Goal: Task Accomplishment & Management: Manage account settings

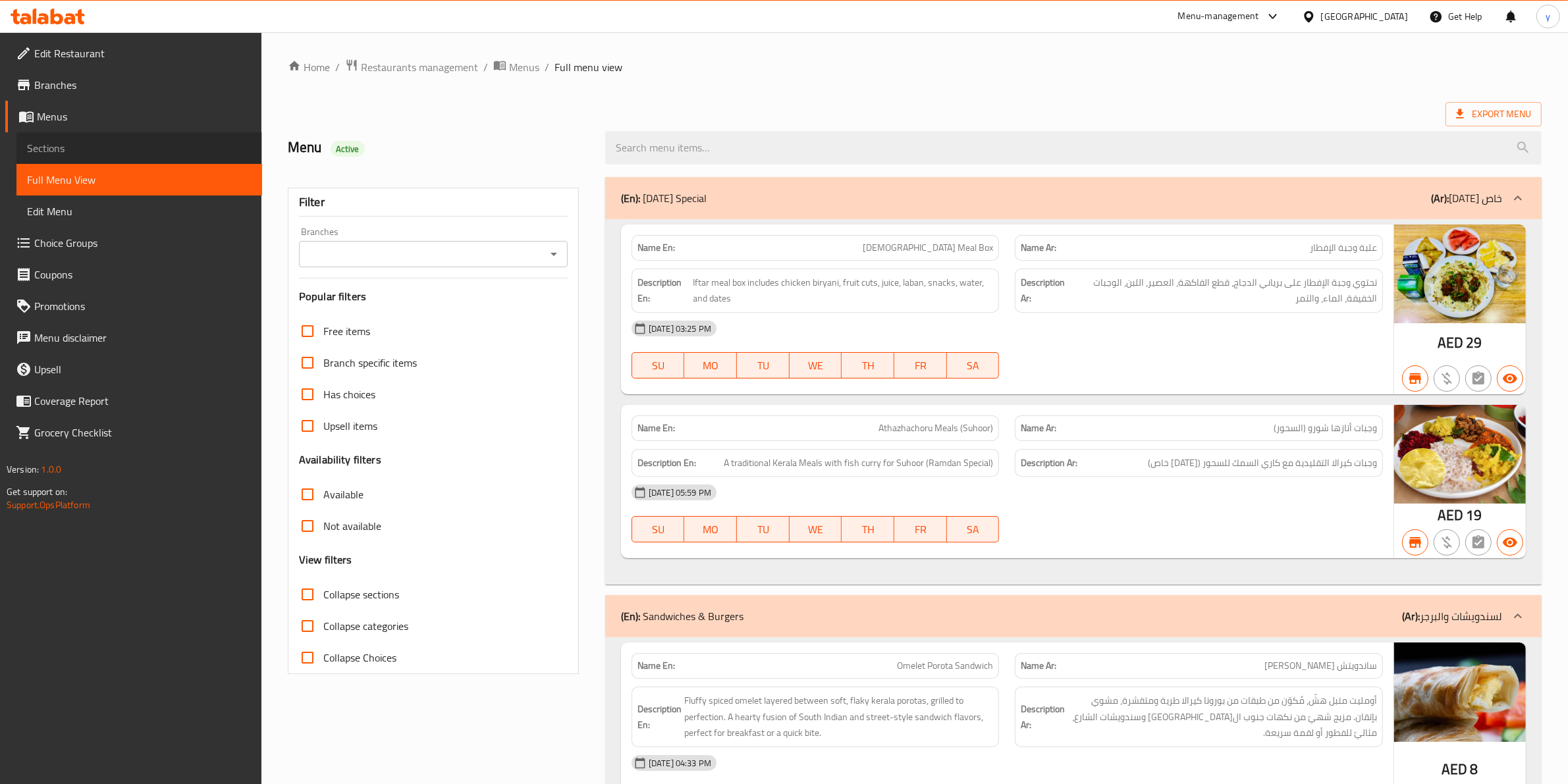
click at [117, 148] on span "Sections" at bounding box center [139, 148] width 225 height 16
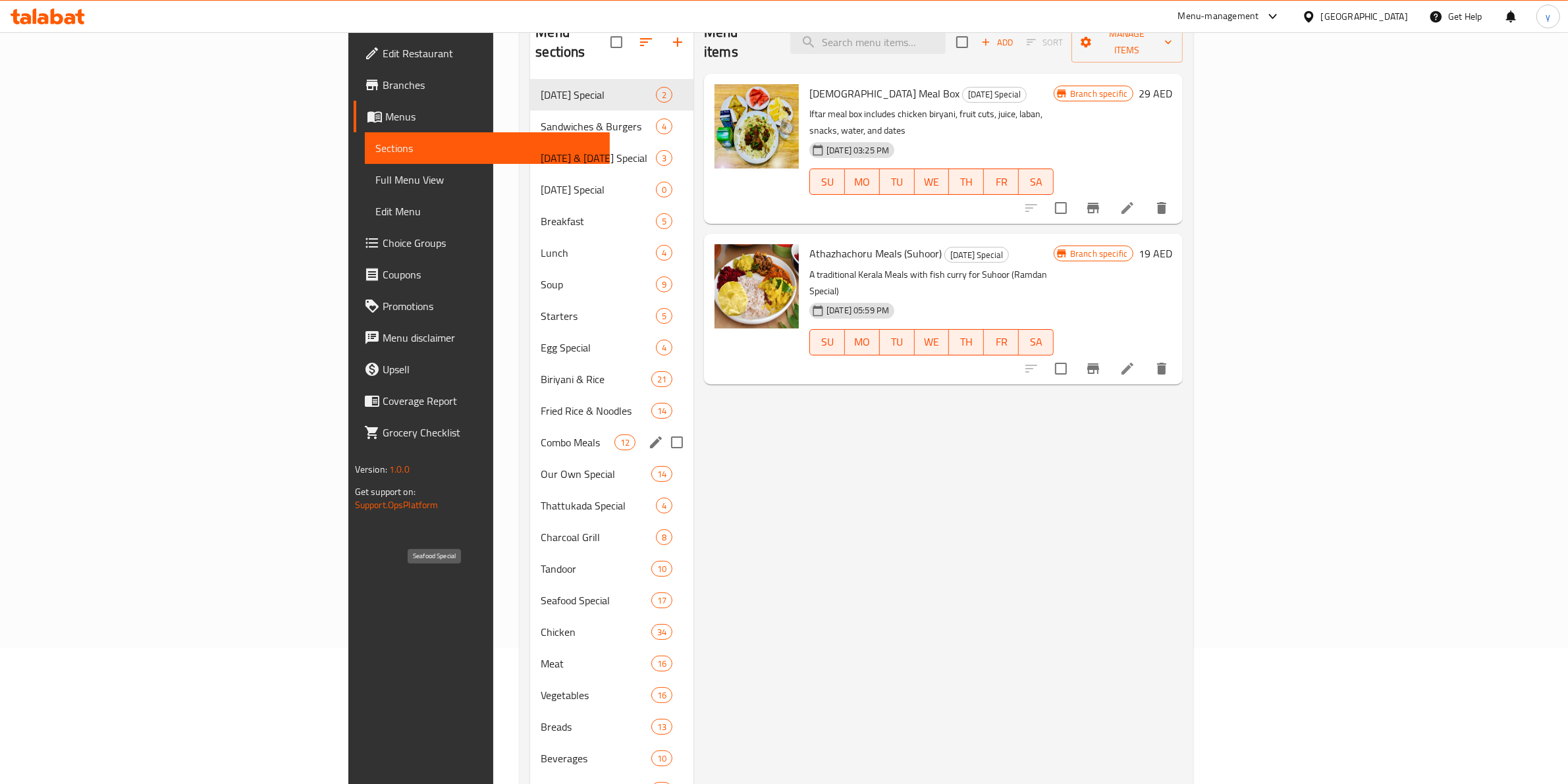
scroll to position [51, 0]
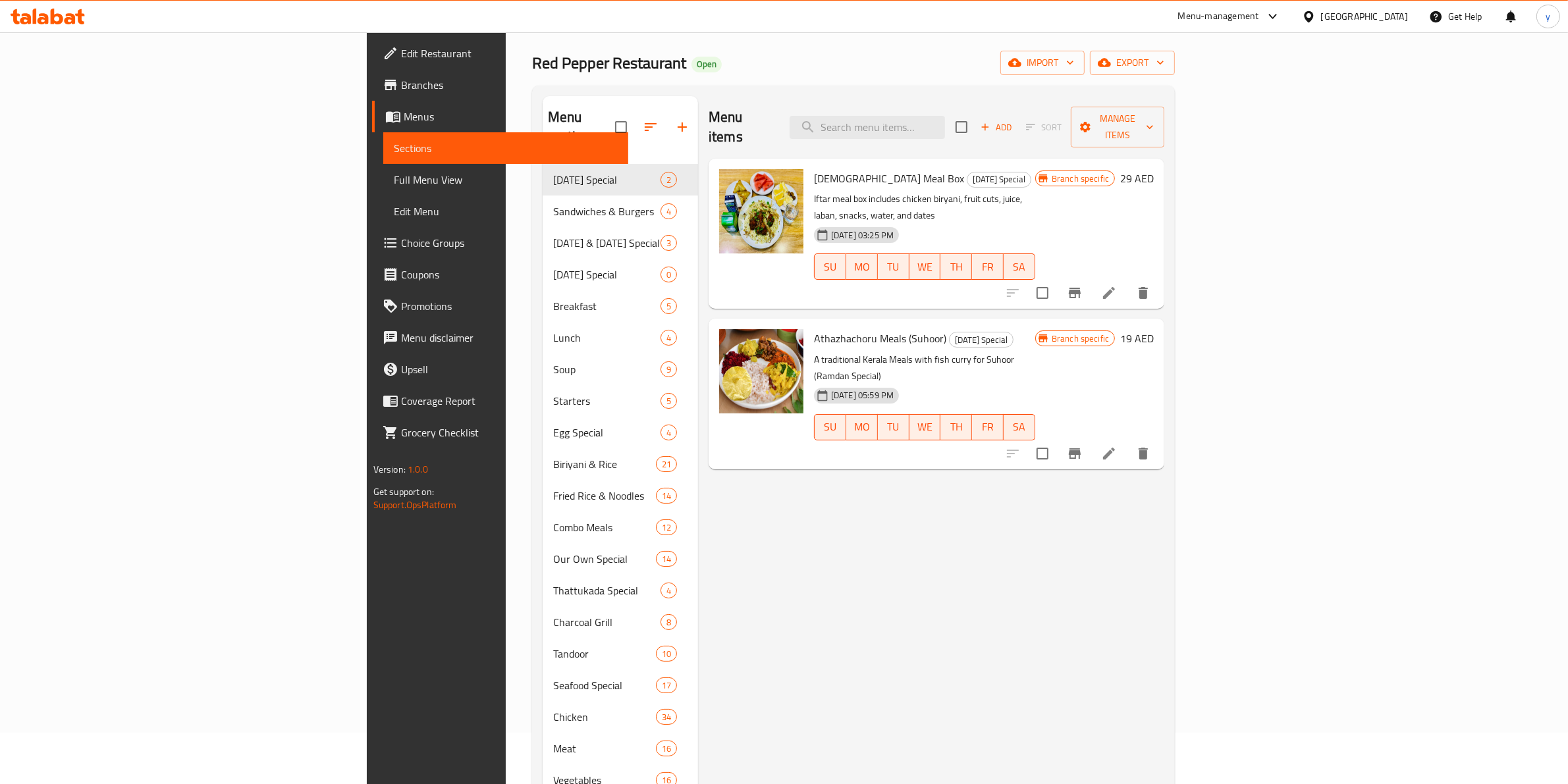
click at [752, 501] on div "Menu items Add Sort Manage items Iftar Meal Box [DATE] Special Iftar meal box i…" at bounding box center [931, 639] width 466 height 1085
click at [401, 52] on span "Edit Restaurant" at bounding box center [510, 53] width 217 height 16
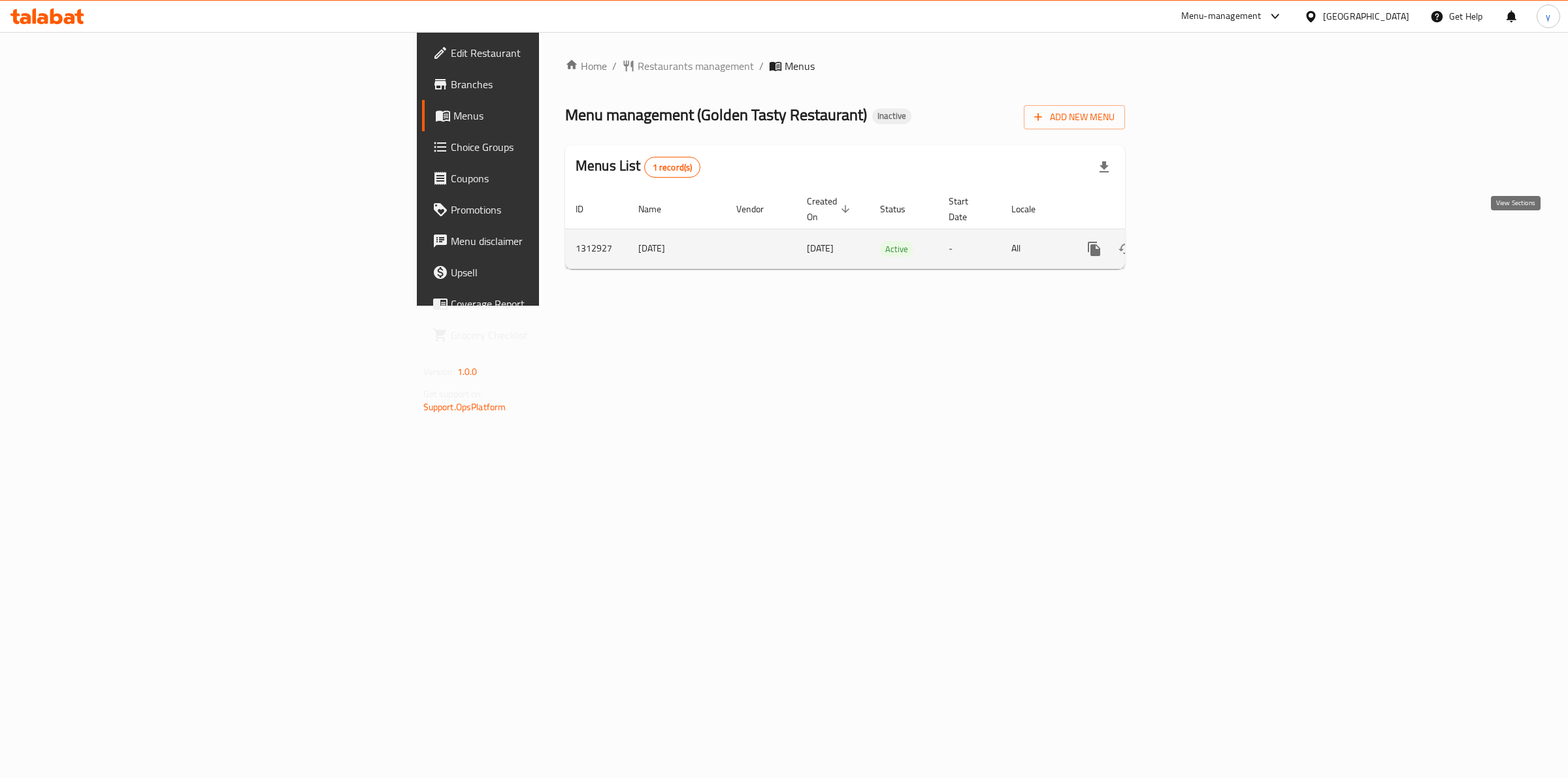
click at [1204, 242] on link "enhanced table" at bounding box center [1188, 249] width 32 height 32
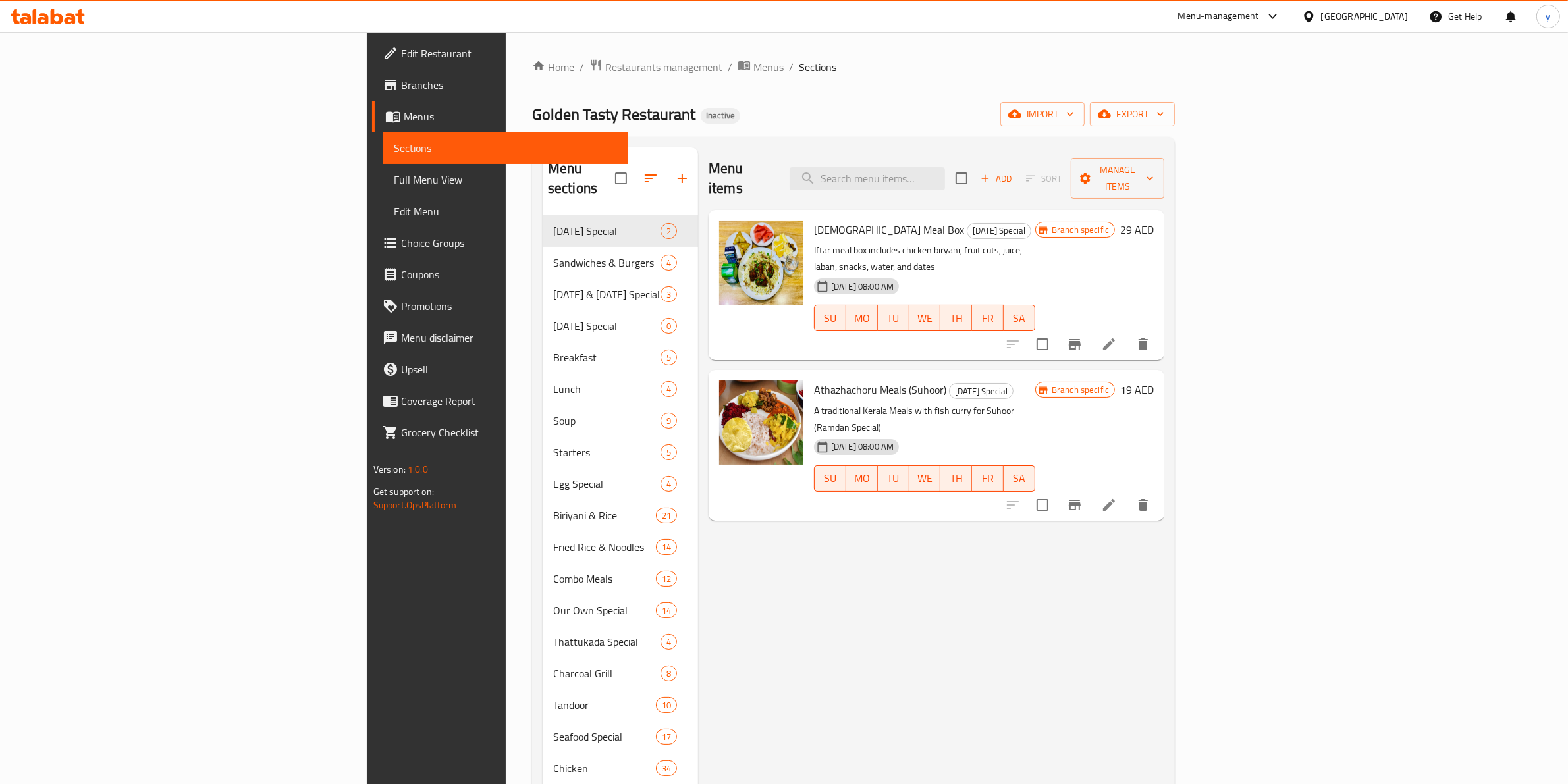
click at [401, 82] on span "Branches" at bounding box center [510, 84] width 217 height 16
